Goal: Task Accomplishment & Management: Use online tool/utility

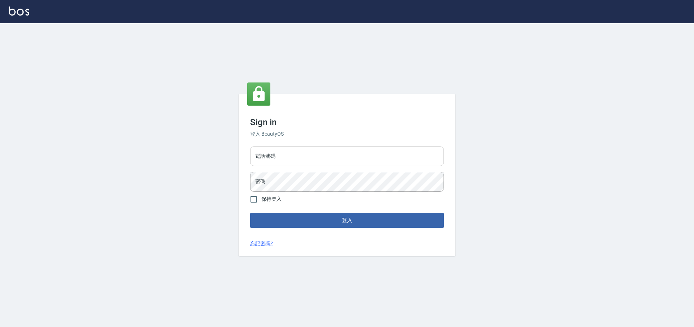
click at [312, 149] on input "電話號碼" at bounding box center [347, 156] width 194 height 20
type input "0225158181"
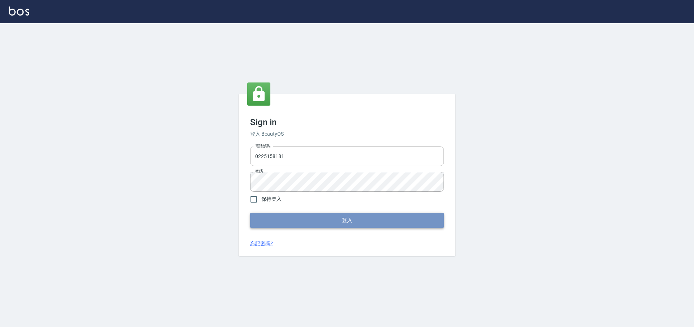
click at [280, 223] on button "登入" at bounding box center [347, 219] width 194 height 15
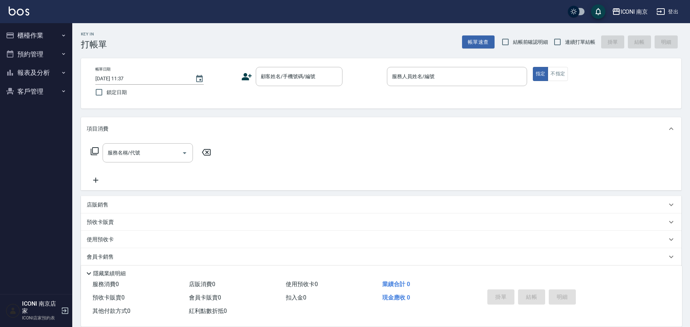
drag, startPoint x: 473, startPoint y: 115, endPoint x: 459, endPoint y: 112, distance: 14.7
click at [472, 115] on div "Key In 打帳單 帳單速查 結帳前確認明細 連續打單結帳 掛單 結帳 明細 帳單日期 [DATE] 11:37 鎖定日期 顧客姓名/手機號碼/編號 顧客姓…" at bounding box center [381, 196] width 618 height 346
drag, startPoint x: 35, startPoint y: 39, endPoint x: 38, endPoint y: 50, distance: 11.5
click at [35, 38] on button "櫃檯作業" at bounding box center [36, 35] width 66 height 19
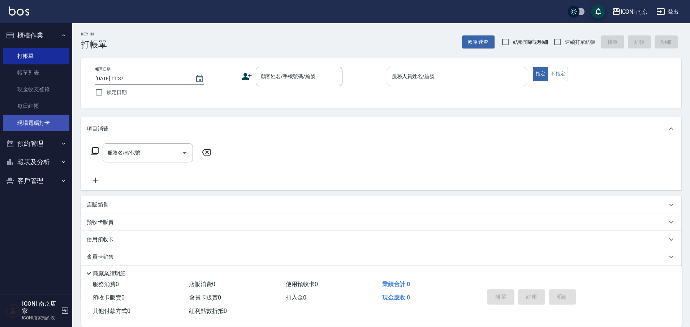
click at [44, 124] on link "現場電腦打卡" at bounding box center [36, 123] width 66 height 17
click at [45, 125] on link "現場電腦打卡" at bounding box center [36, 123] width 66 height 17
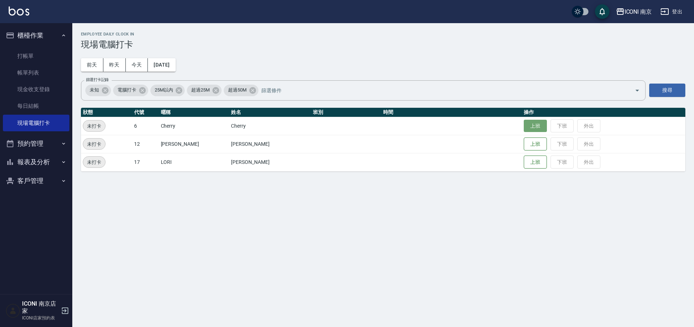
click at [523, 129] on button "上班" at bounding box center [534, 126] width 23 height 13
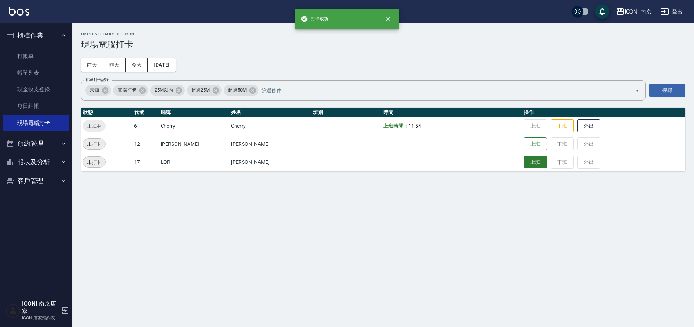
drag, startPoint x: 524, startPoint y: 159, endPoint x: 528, endPoint y: 161, distance: 4.0
click at [525, 159] on button "上班" at bounding box center [534, 162] width 23 height 13
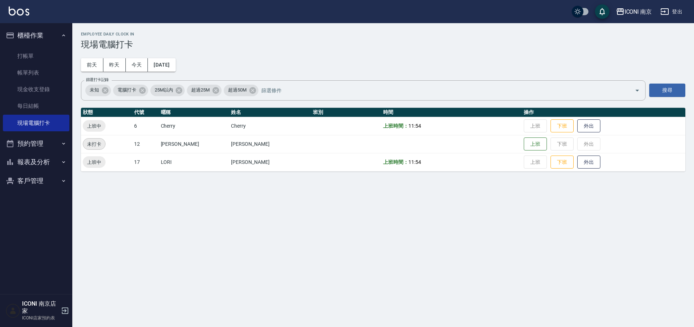
drag, startPoint x: 32, startPoint y: 180, endPoint x: 30, endPoint y: 183, distance: 3.7
click at [31, 181] on button "客戶管理" at bounding box center [36, 180] width 66 height 19
click at [25, 196] on link "客戶列表" at bounding box center [36, 201] width 66 height 17
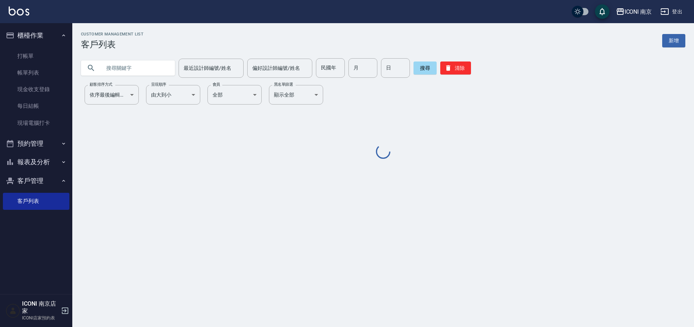
click at [142, 60] on input "text" at bounding box center [135, 68] width 68 height 20
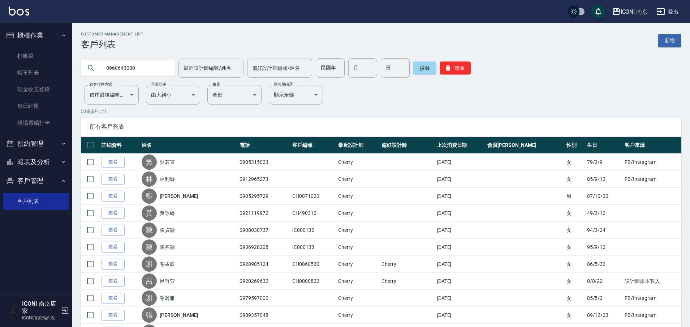
type input "0960643080"
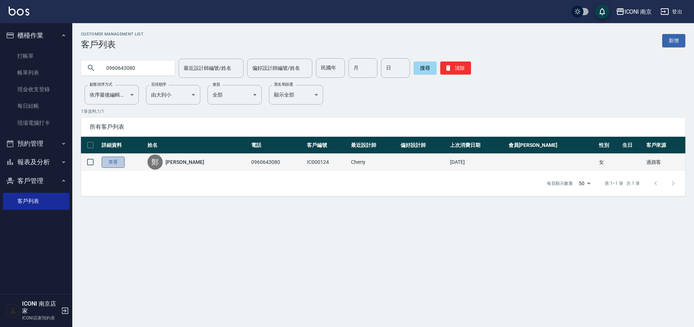
click at [118, 163] on link "查看" at bounding box center [113, 161] width 23 height 11
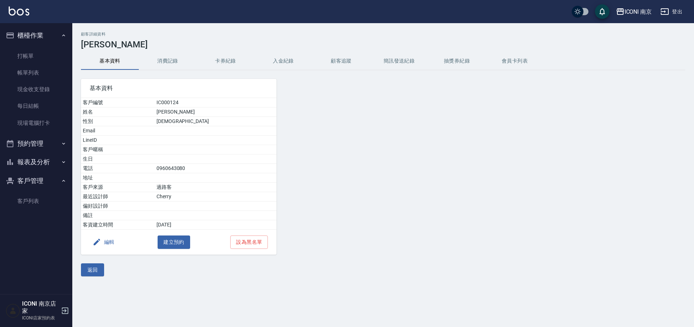
click at [181, 64] on button "消費記錄" at bounding box center [168, 60] width 58 height 17
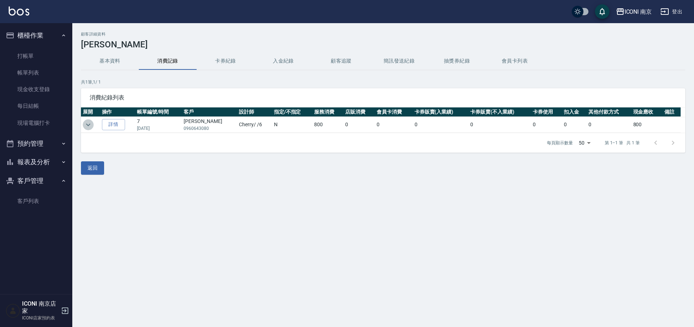
click at [88, 124] on icon "expand row" at bounding box center [88, 124] width 9 height 9
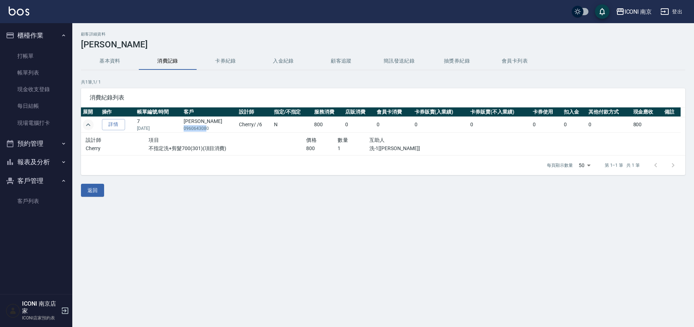
drag, startPoint x: 187, startPoint y: 128, endPoint x: 211, endPoint y: 125, distance: 24.0
click at [210, 127] on p "0960643080" at bounding box center [209, 128] width 52 height 7
click at [222, 139] on div "項目" at bounding box center [226, 139] width 157 height 9
